Goal: Find specific page/section: Find specific page/section

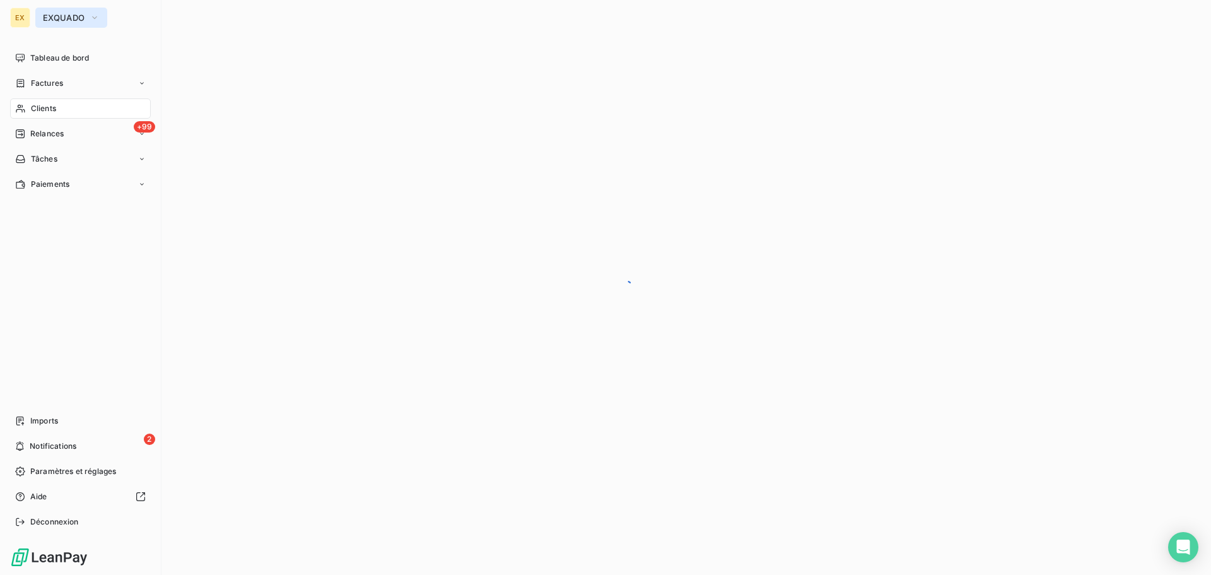
click at [48, 11] on button "EXQUADO" at bounding box center [71, 18] width 72 height 20
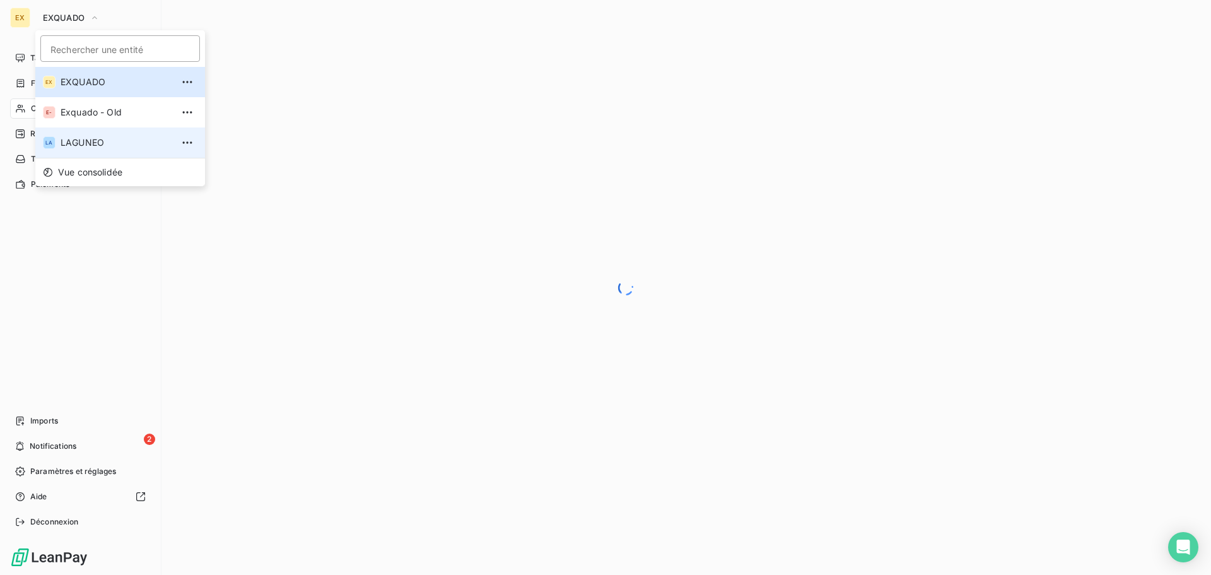
click at [72, 139] on span "LAGUNEO" at bounding box center [117, 142] width 112 height 13
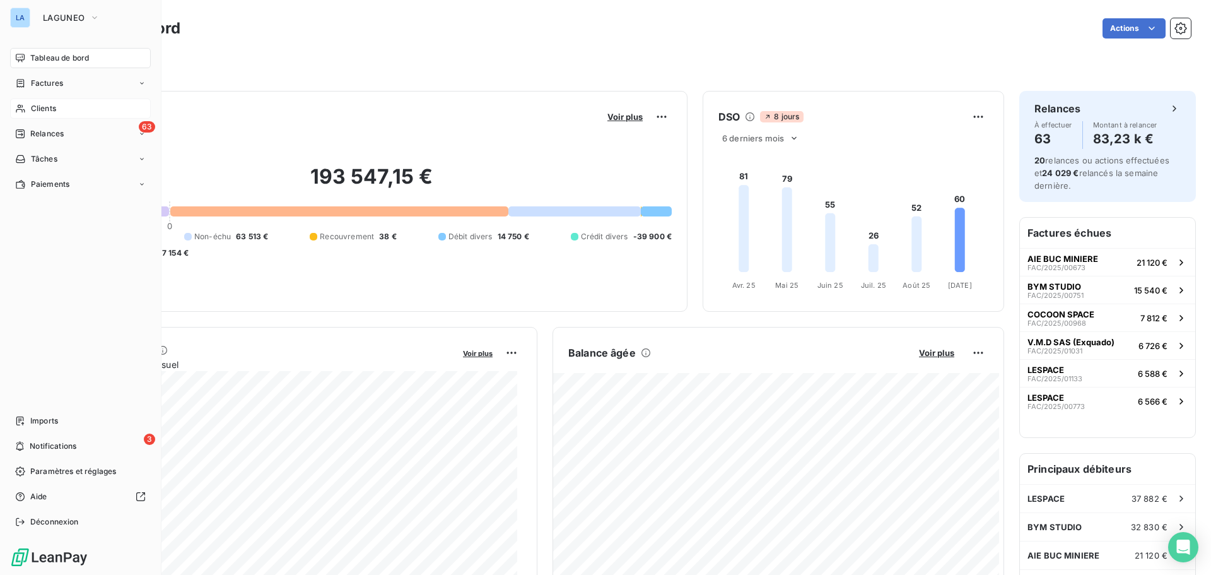
click at [57, 109] on div "Clients" at bounding box center [80, 108] width 141 height 20
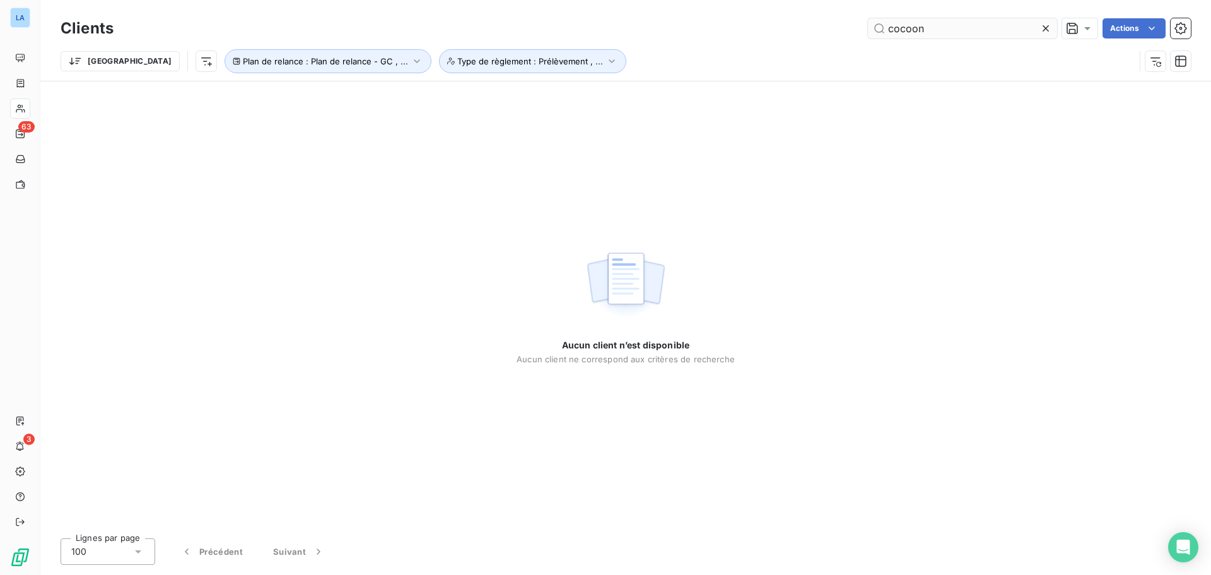
click at [886, 32] on input "cocoon" at bounding box center [962, 28] width 189 height 20
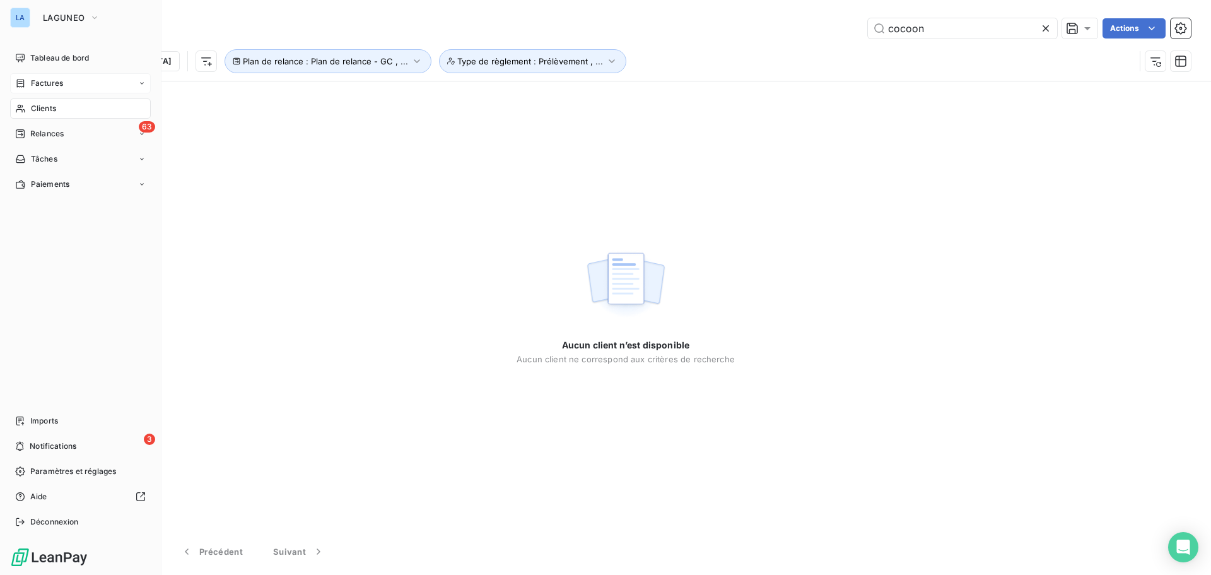
type input "cocoon"
drag, startPoint x: 54, startPoint y: 81, endPoint x: 175, endPoint y: 93, distance: 122.4
click at [54, 81] on span "Factures" at bounding box center [47, 83] width 32 height 11
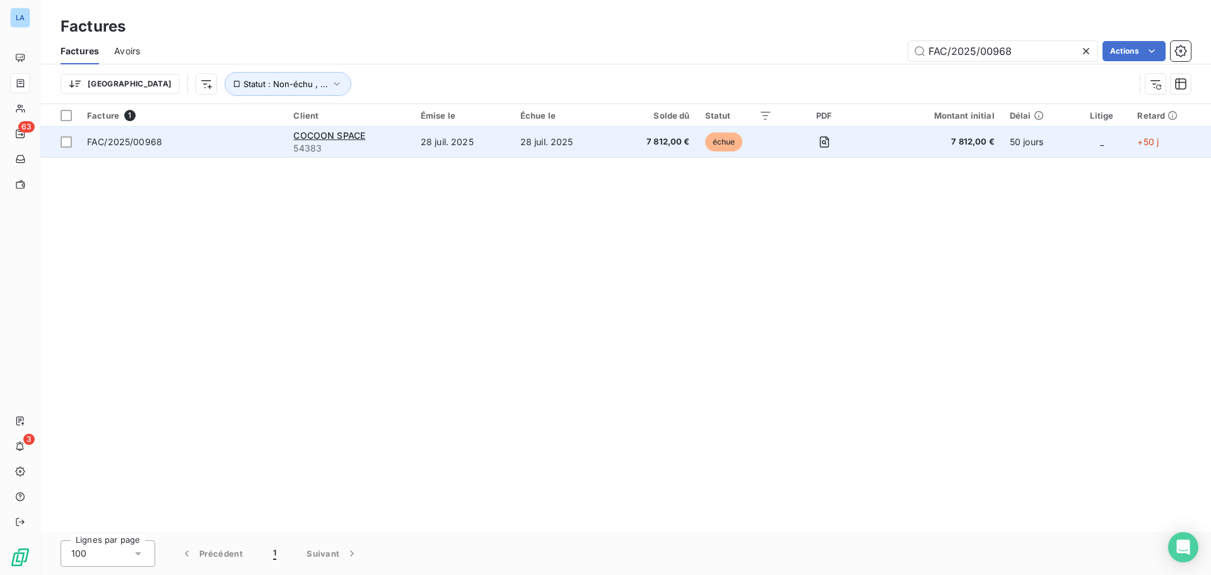
click at [250, 138] on span "FAC/2025/00968" at bounding box center [182, 142] width 191 height 13
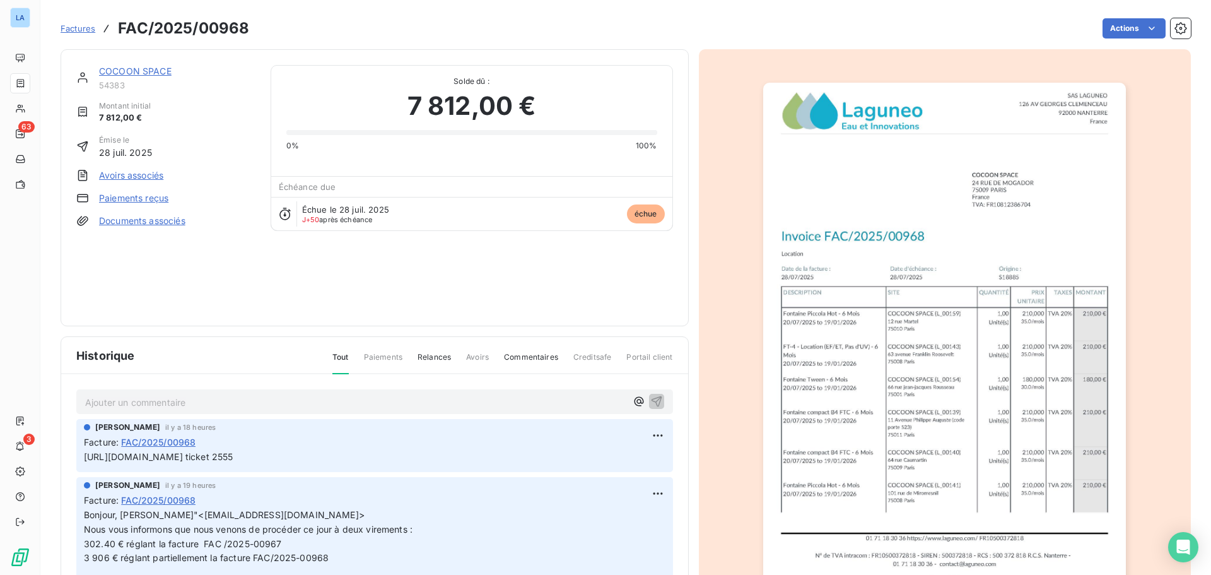
click at [526, 357] on span "Commentaires" at bounding box center [531, 361] width 54 height 21
click at [468, 399] on p "Ajouter un commentaire ﻿" at bounding box center [355, 402] width 541 height 16
click at [126, 409] on p "le [DATE]" at bounding box center [355, 401] width 541 height 15
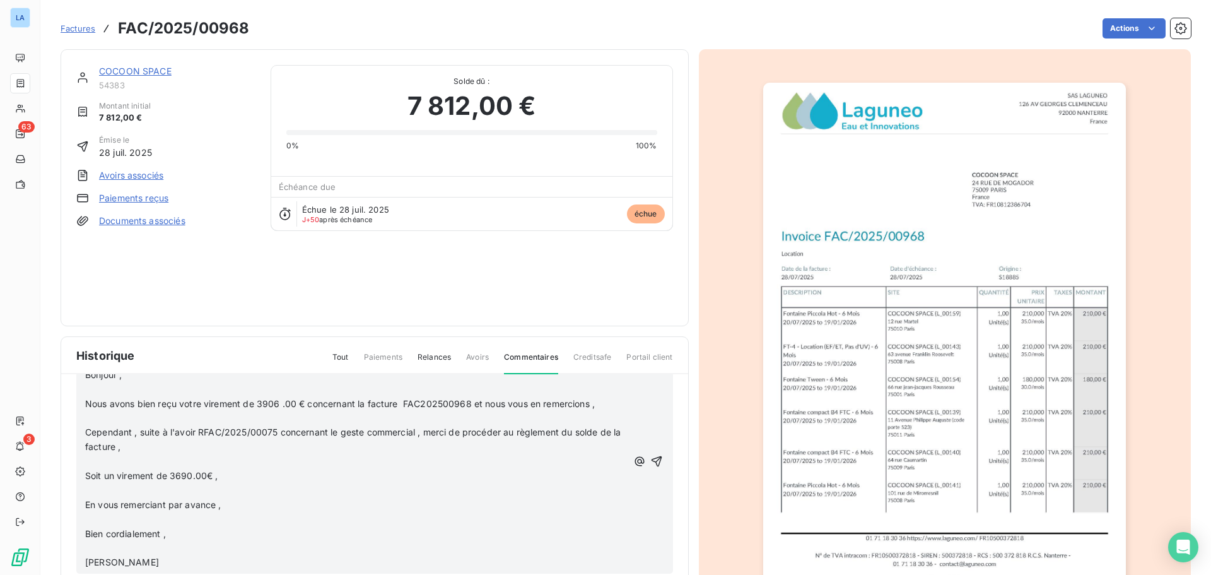
scroll to position [63, 0]
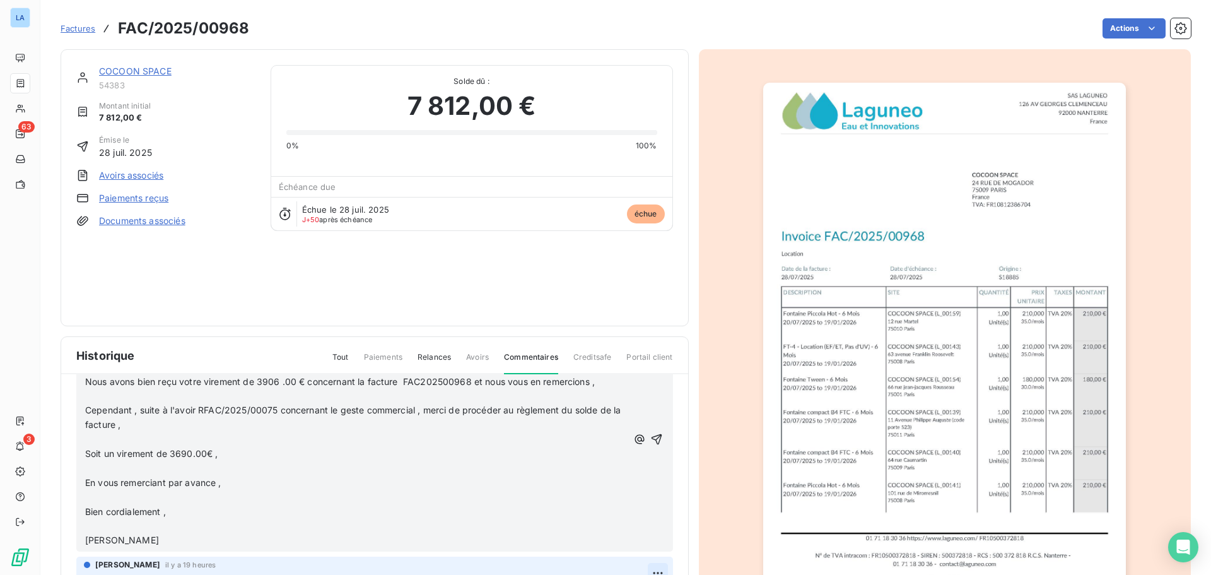
click at [650, 444] on icon "button" at bounding box center [656, 439] width 13 height 13
